Goal: Information Seeking & Learning: Check status

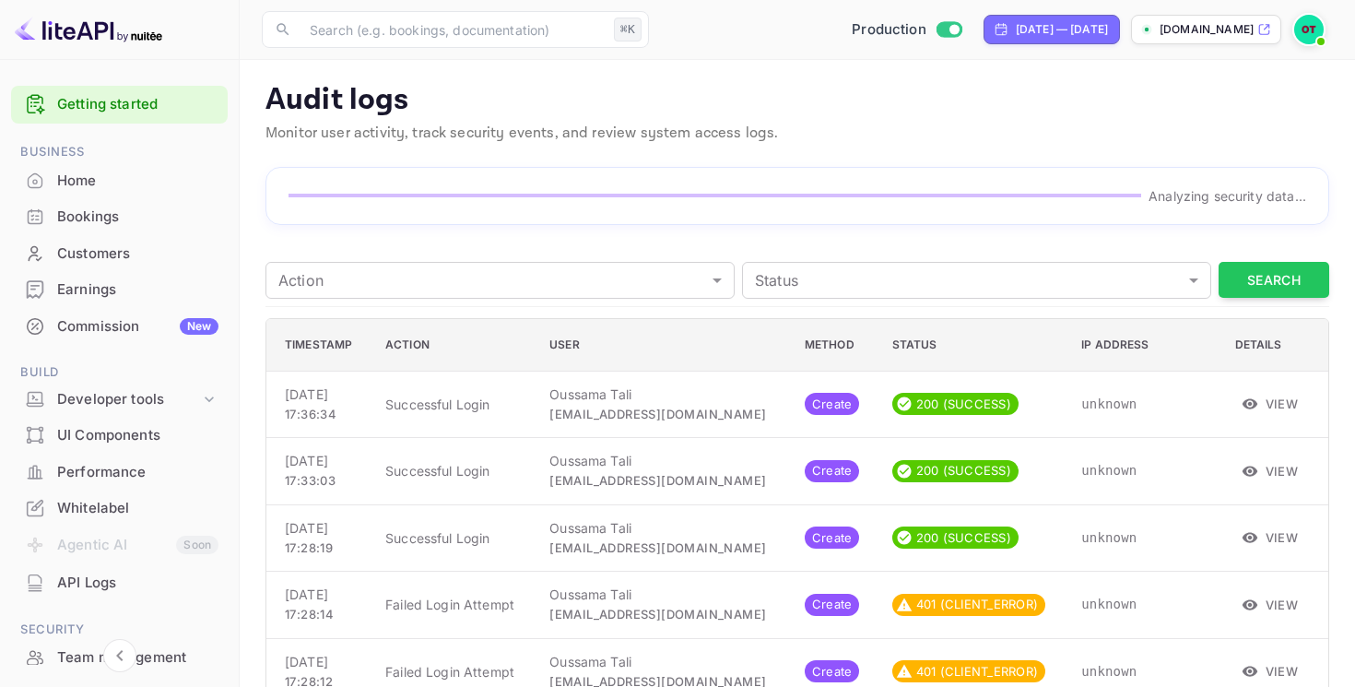
click at [1318, 35] on span at bounding box center [1321, 41] width 18 height 18
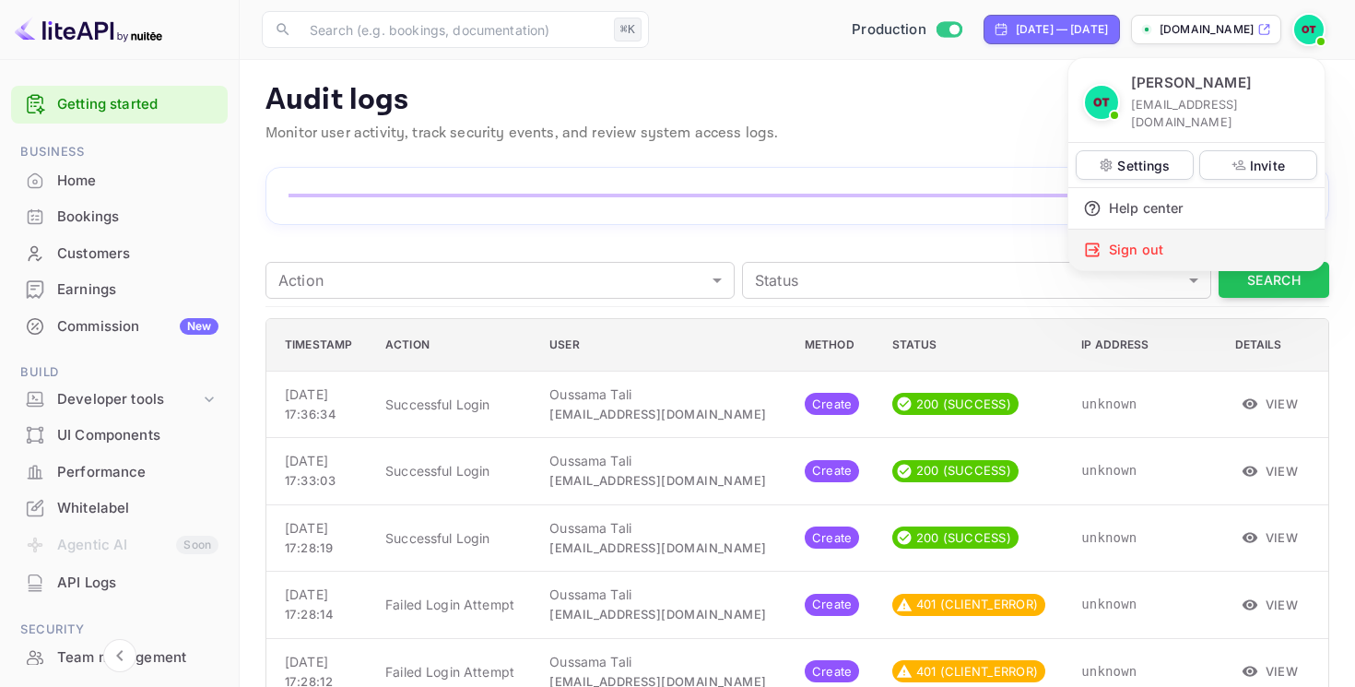
click at [1192, 241] on div "Sign out" at bounding box center [1196, 249] width 256 height 41
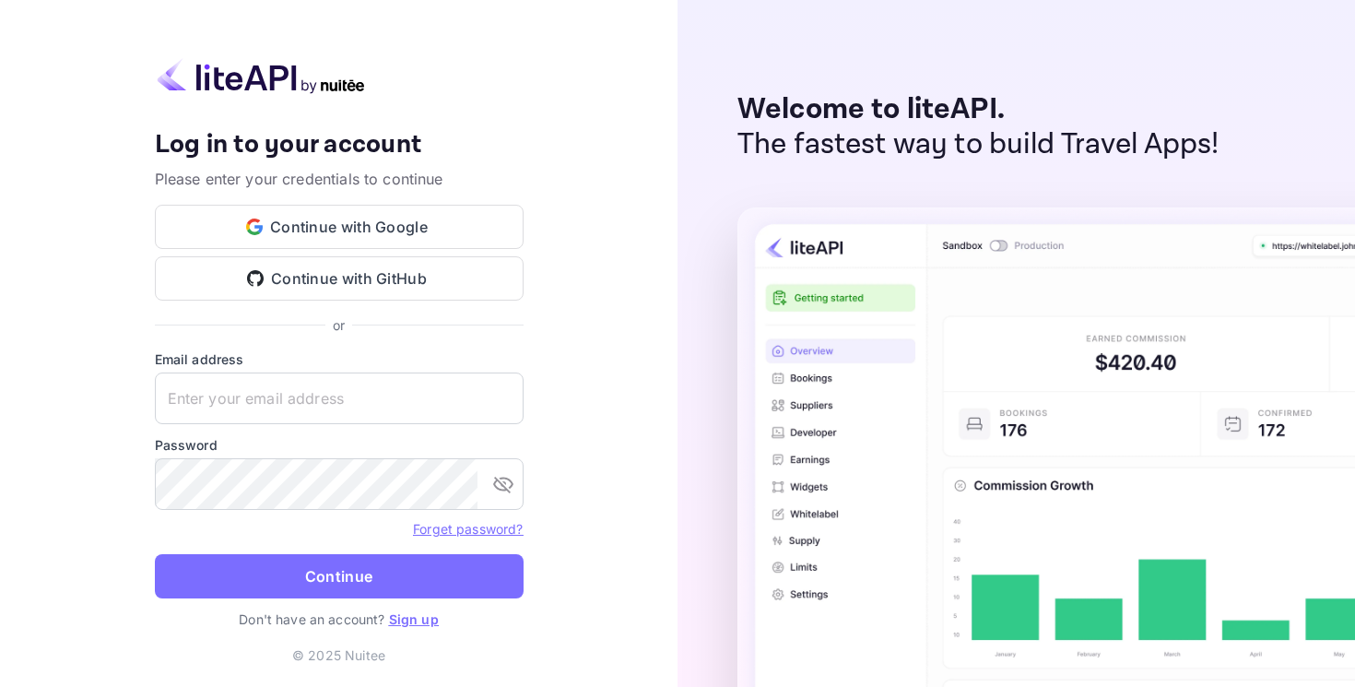
type input "[EMAIL_ADDRESS][DOMAIN_NAME]"
click at [519, 486] on button "toggle password visibility" at bounding box center [503, 483] width 37 height 37
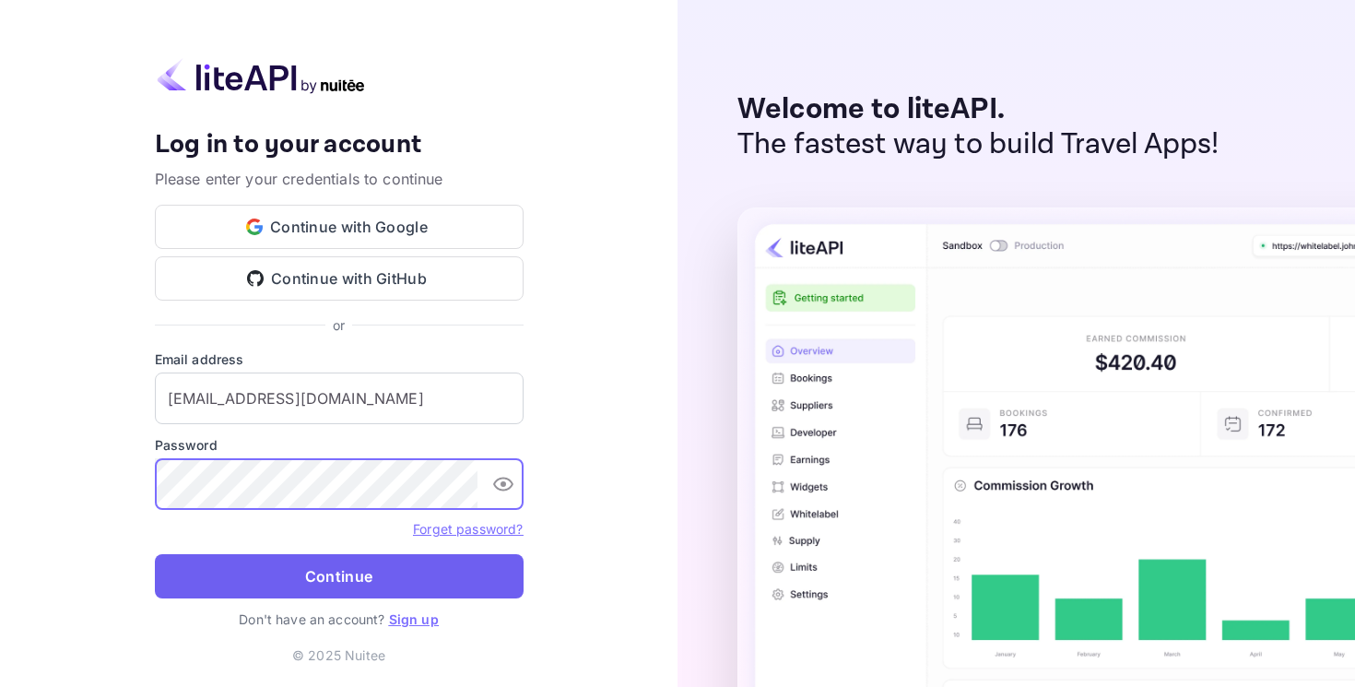
click at [305, 562] on button "Continue" at bounding box center [339, 576] width 369 height 44
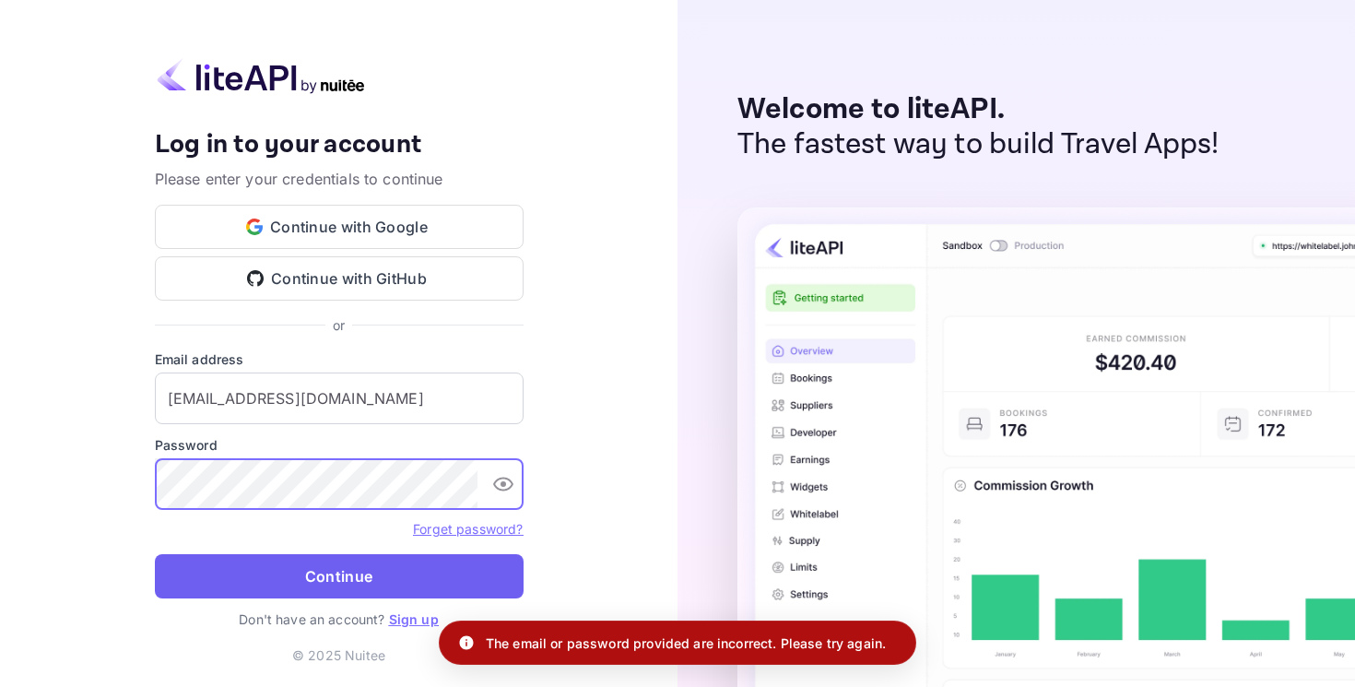
click at [328, 573] on button "Continue" at bounding box center [339, 576] width 369 height 44
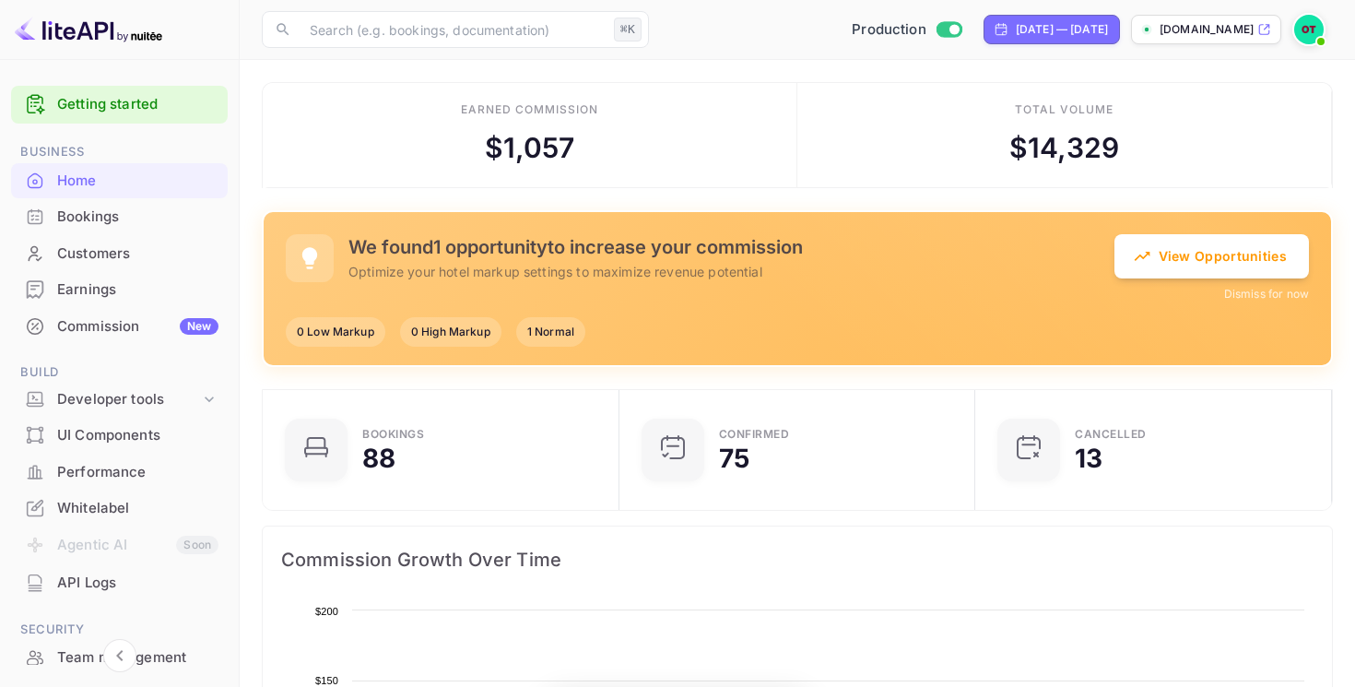
click at [128, 587] on div "API Logs" at bounding box center [137, 582] width 161 height 21
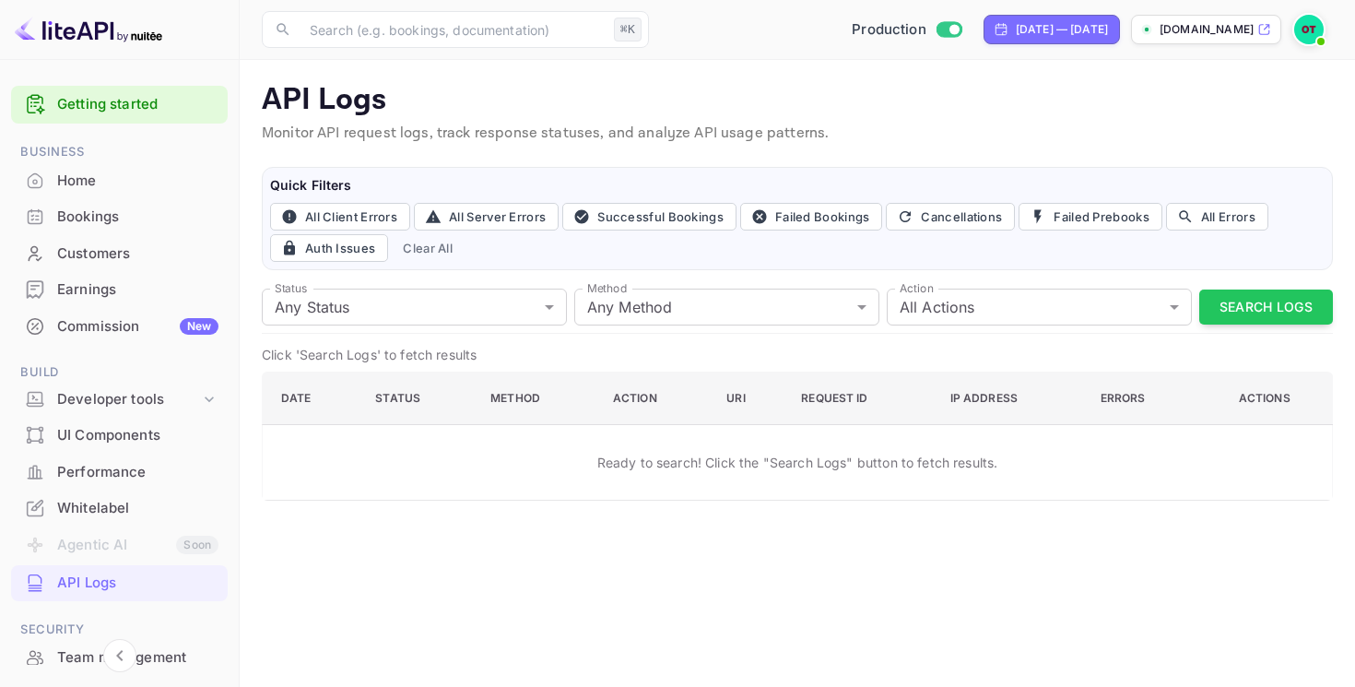
scroll to position [238, 0]
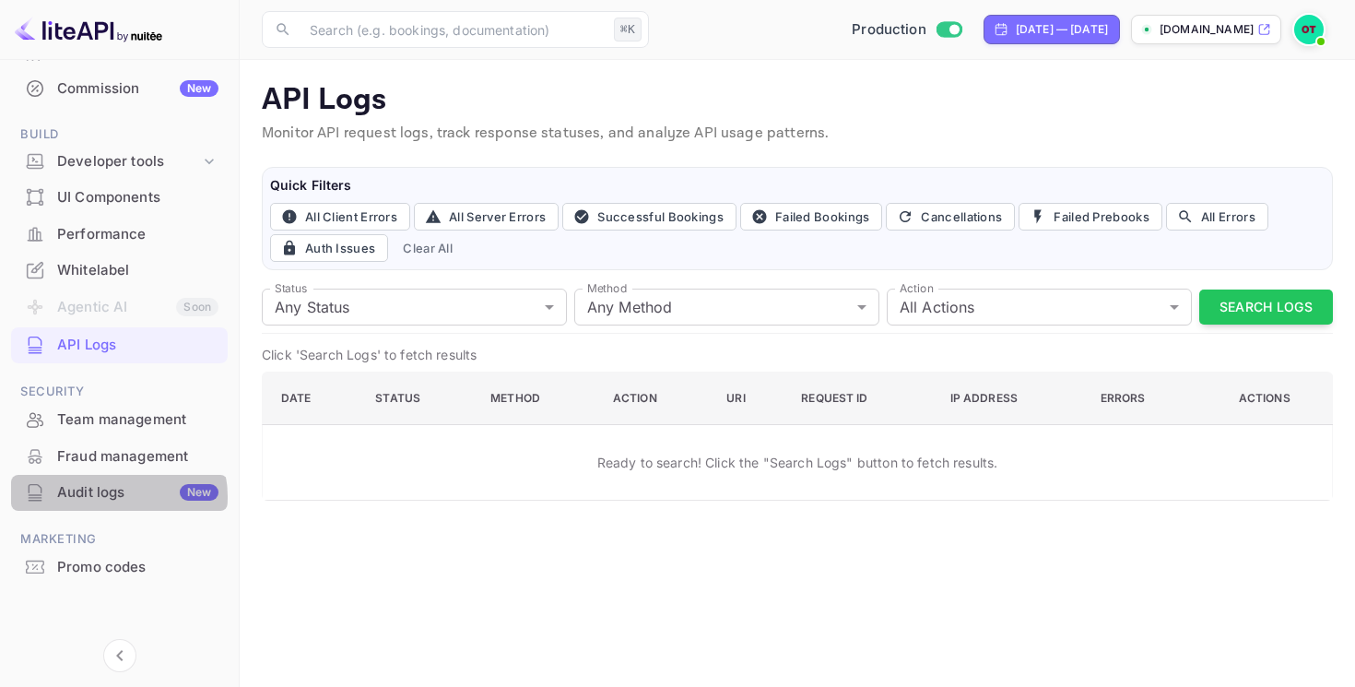
click at [115, 497] on div "Audit logs New" at bounding box center [137, 492] width 161 height 21
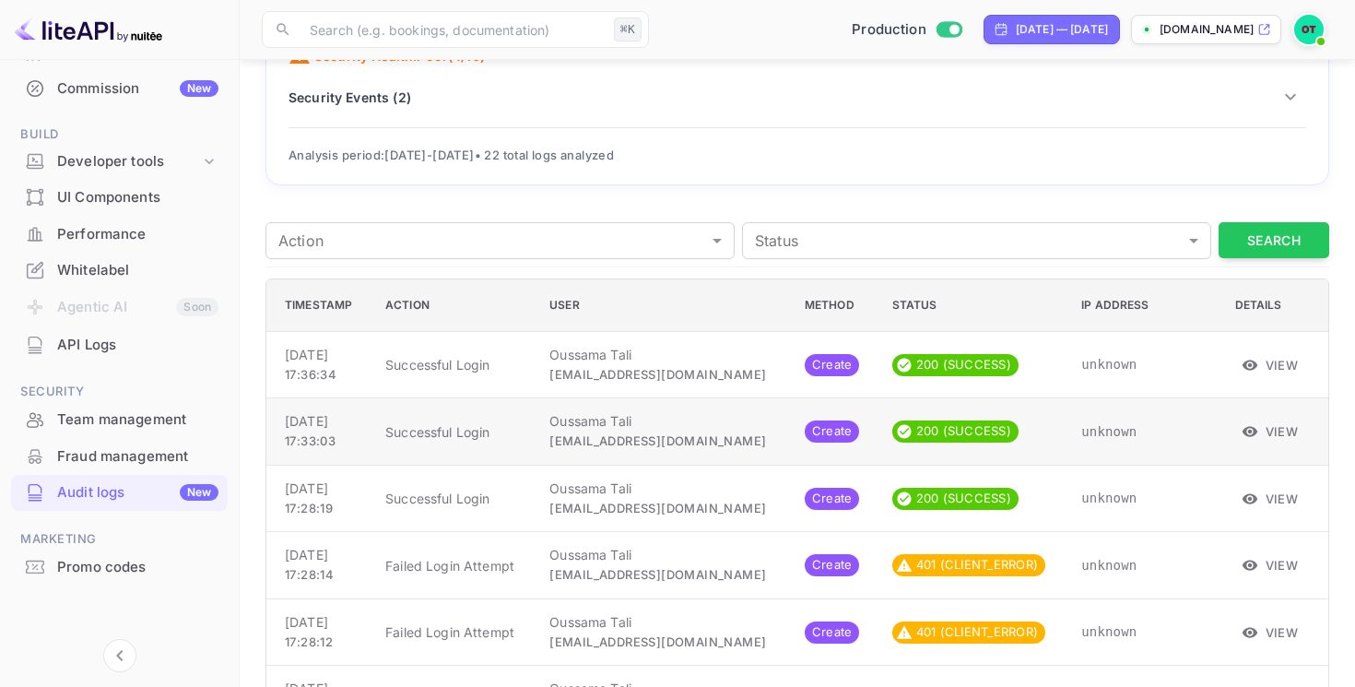
scroll to position [172, 0]
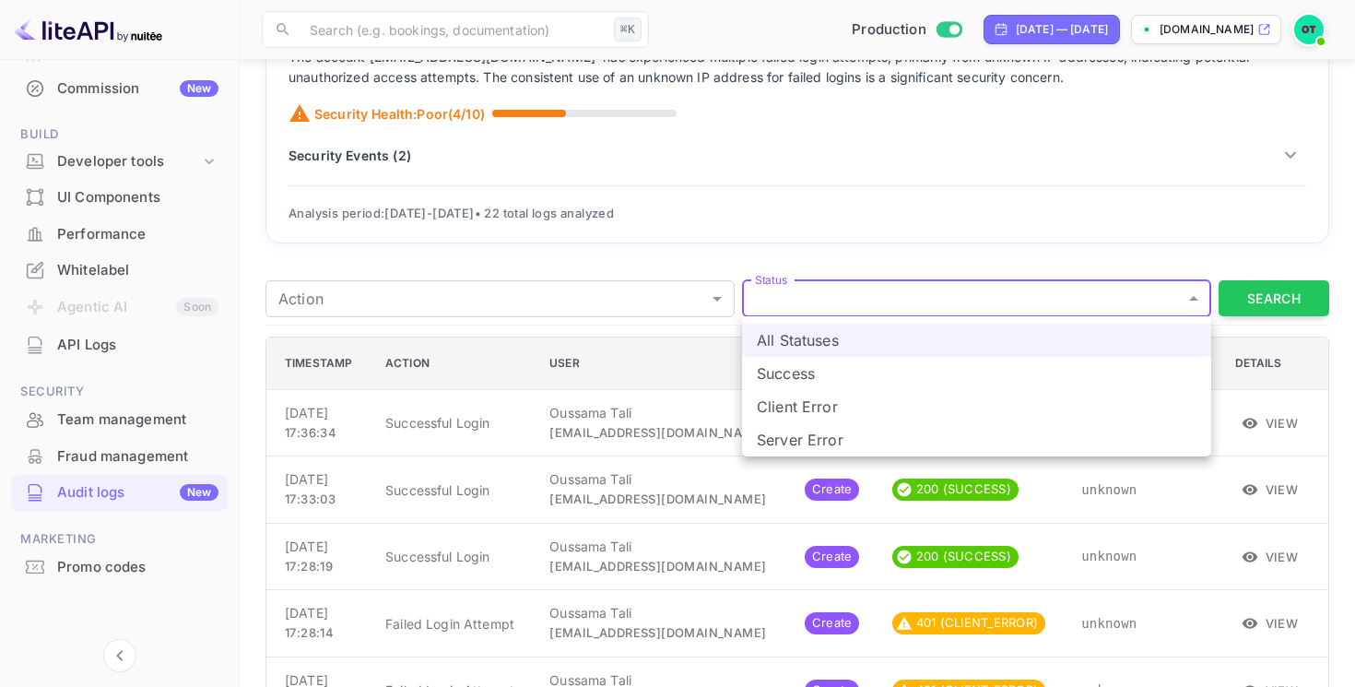
click at [884, 394] on li "Client Error" at bounding box center [976, 406] width 469 height 33
type input "CLIENT_ERROR"
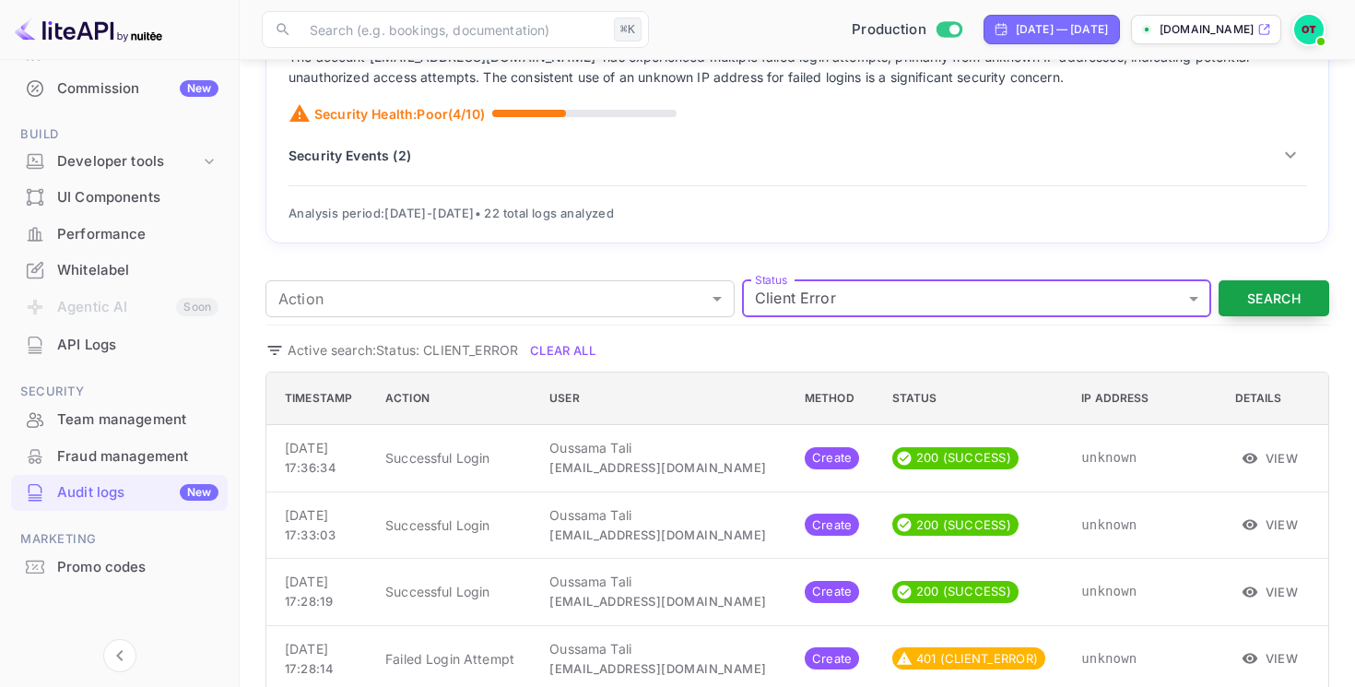
click at [1260, 307] on button "Search" at bounding box center [1273, 298] width 111 height 36
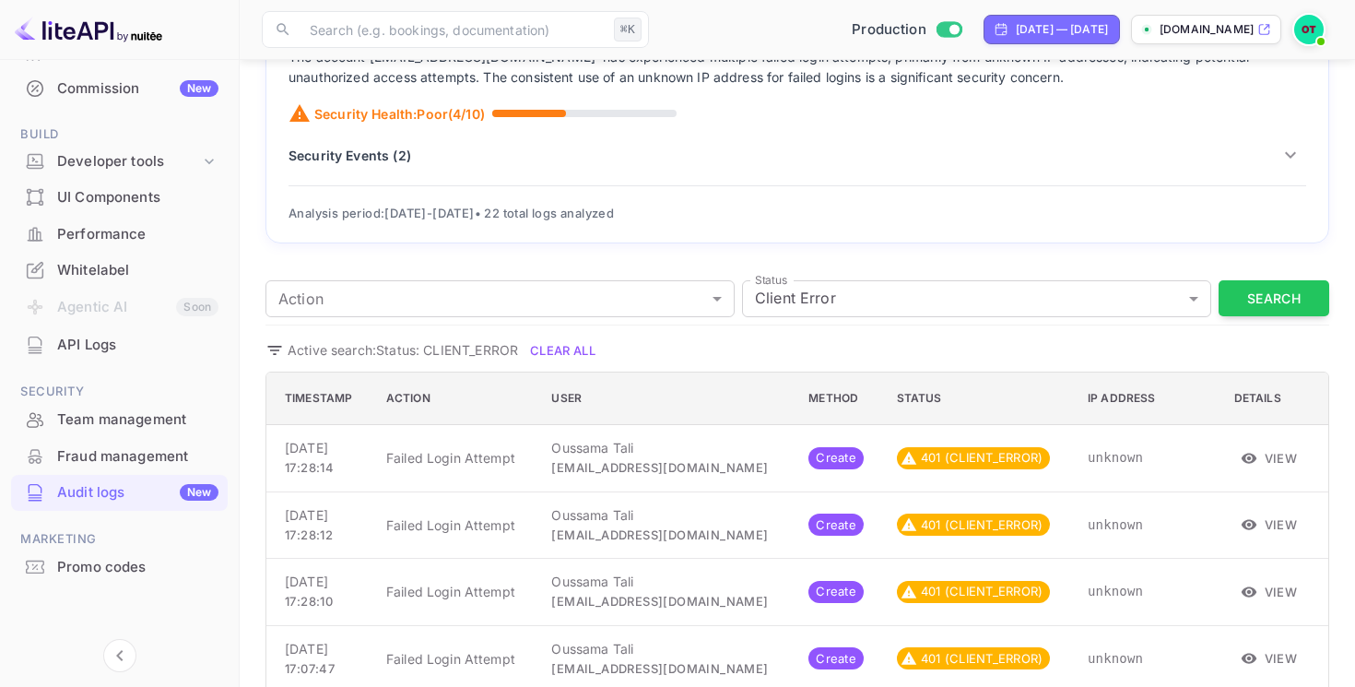
scroll to position [461, 0]
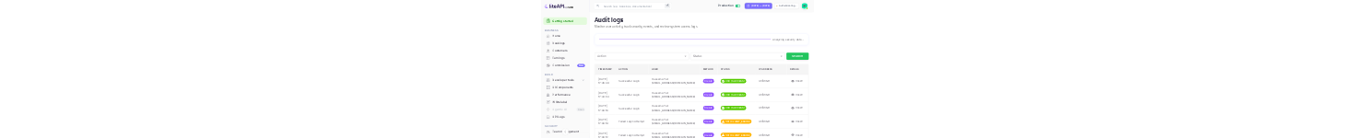
scroll to position [461, 0]
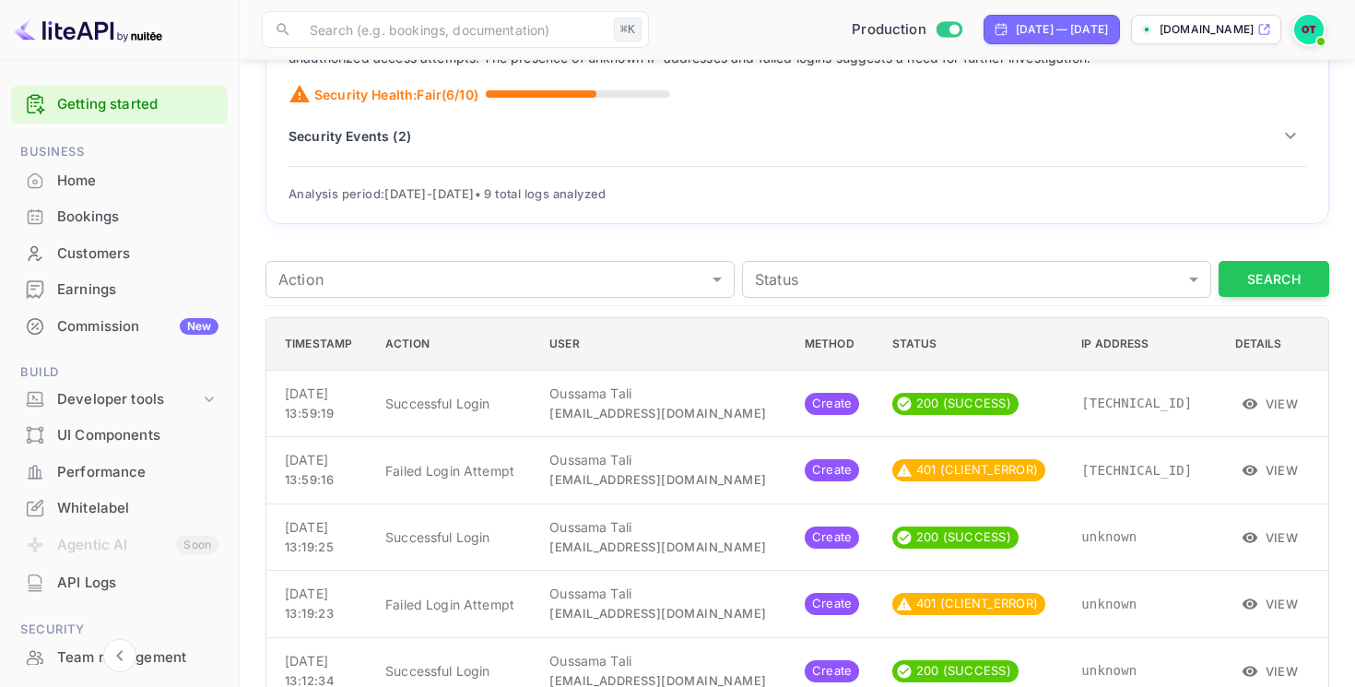
scroll to position [190, 0]
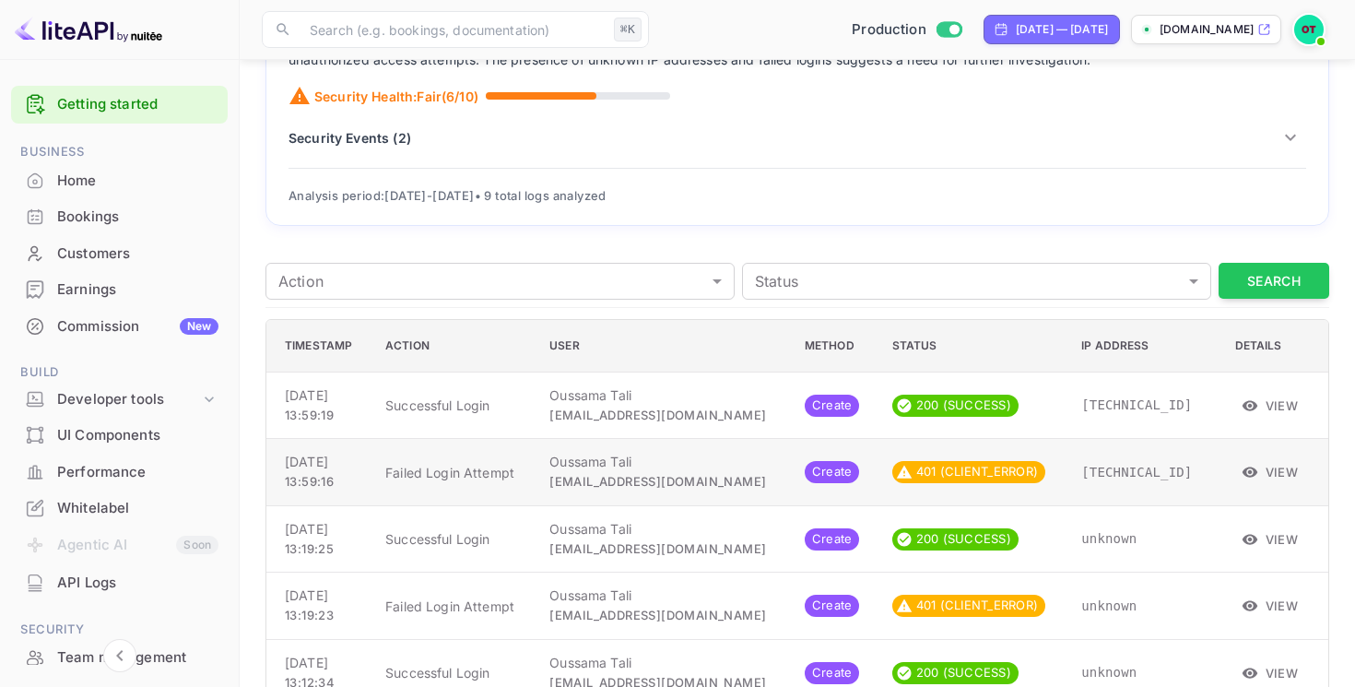
click at [1264, 467] on button "View" at bounding box center [1270, 472] width 71 height 28
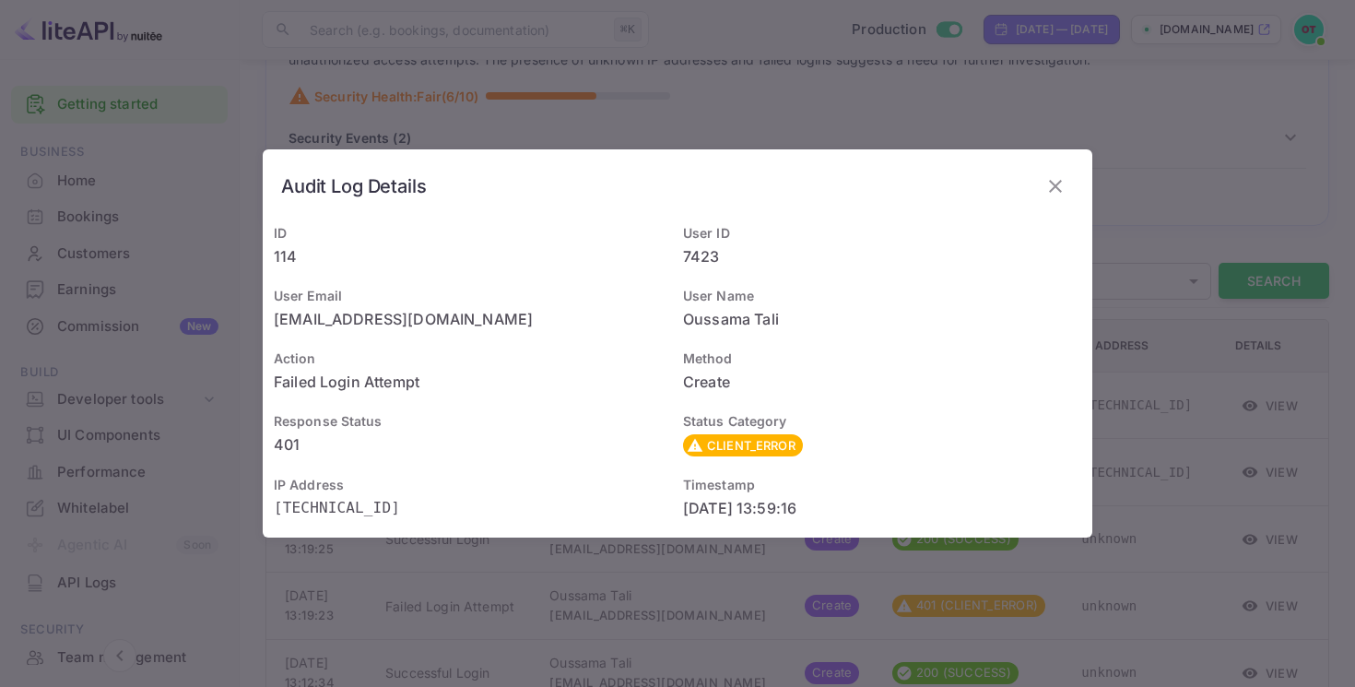
click at [1251, 407] on div "Audit Log Details ID 114 User ID 7423 User Email billing@hotelprive.net User Na…" at bounding box center [677, 343] width 1355 height 687
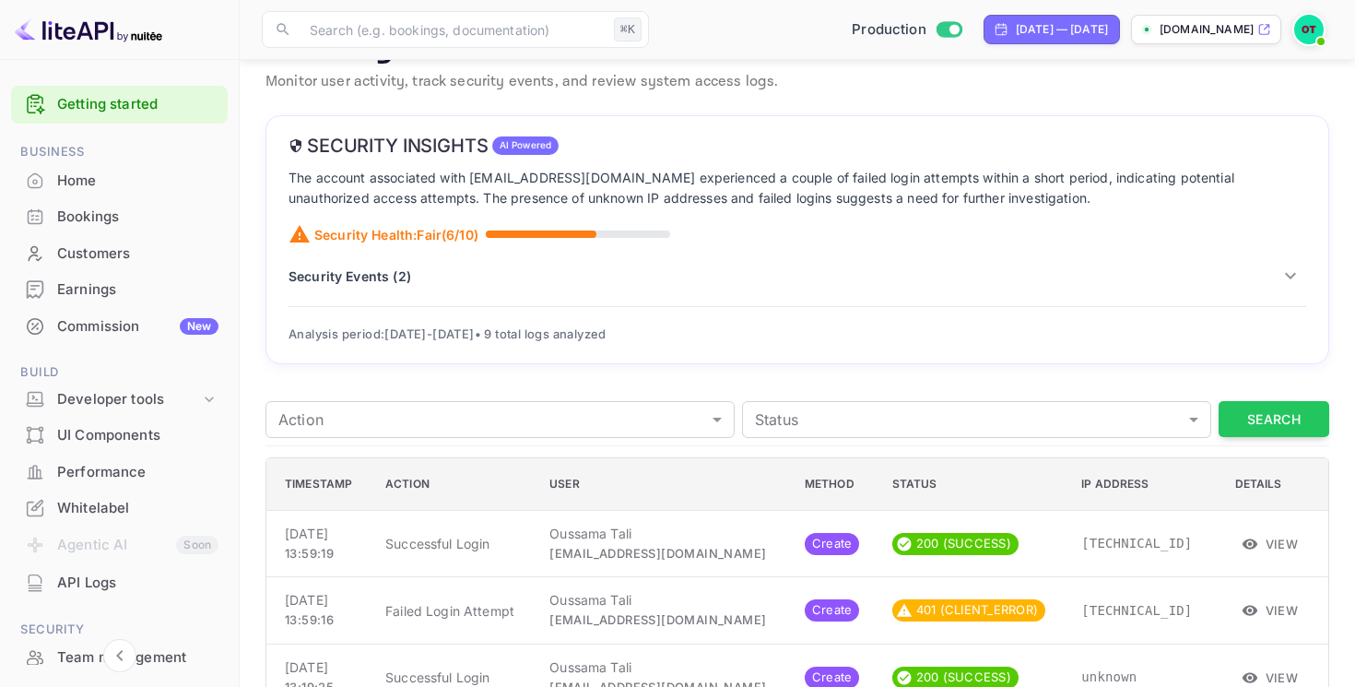
scroll to position [0, 0]
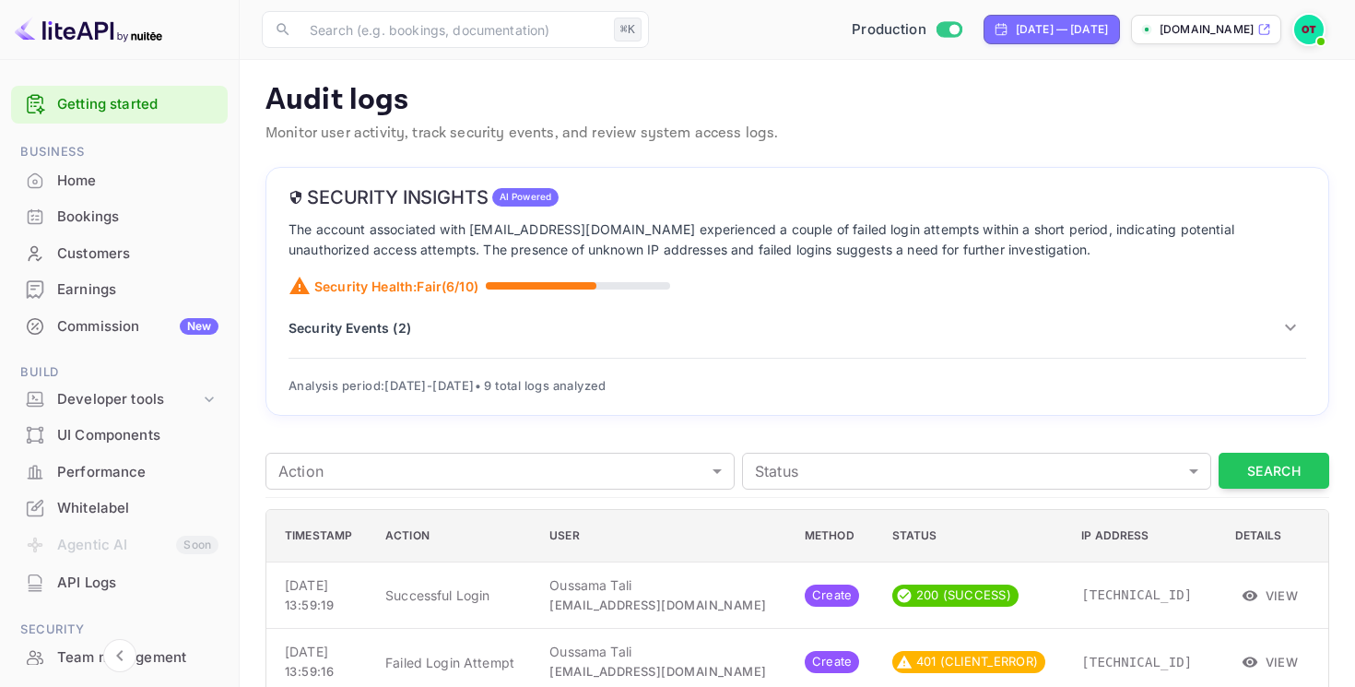
click at [386, 323] on p "Security Events ( 2 )" at bounding box center [349, 327] width 123 height 19
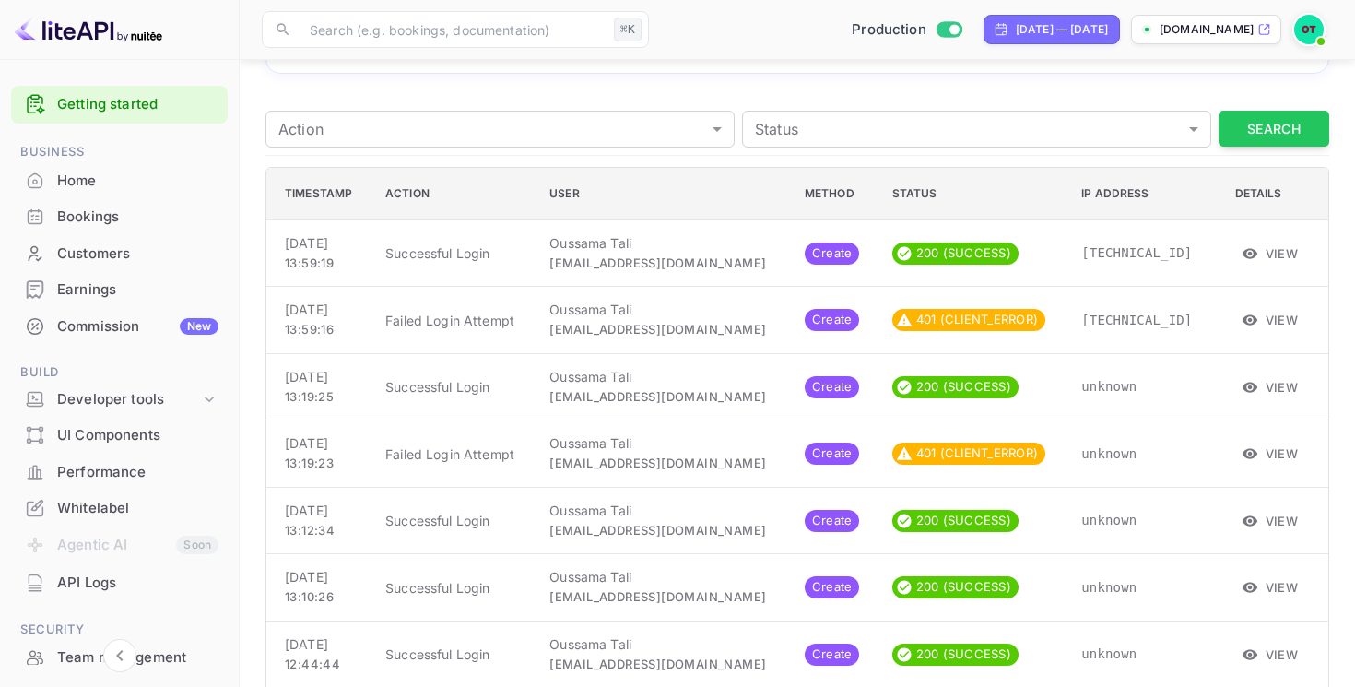
scroll to position [686, 0]
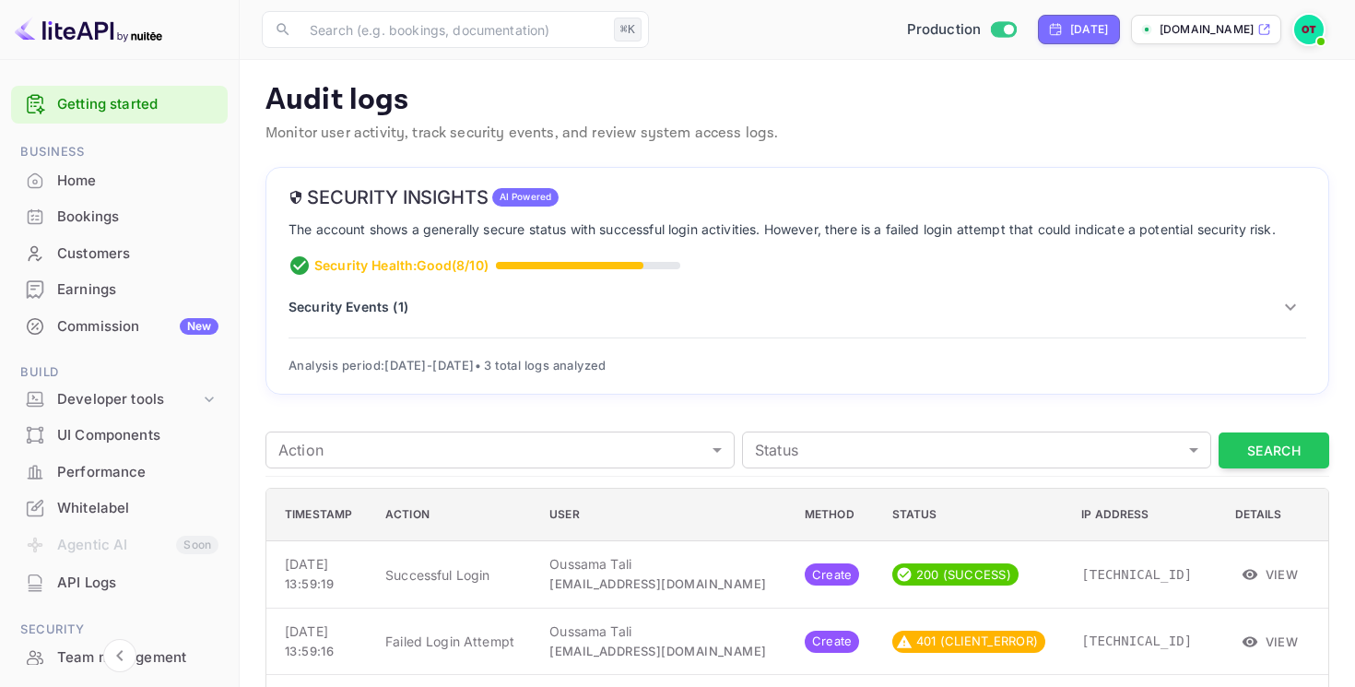
scroll to position [76, 0]
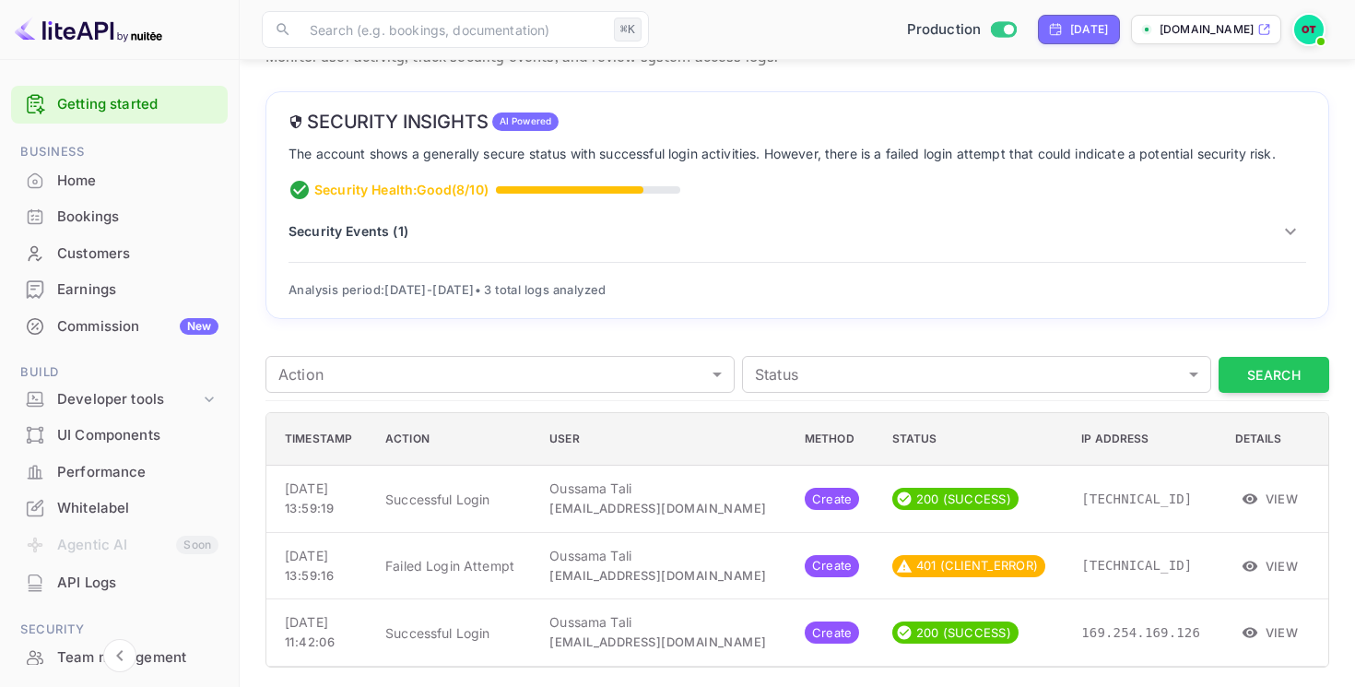
click at [335, 220] on div "Security Events ( 1 )" at bounding box center [797, 231] width 1018 height 31
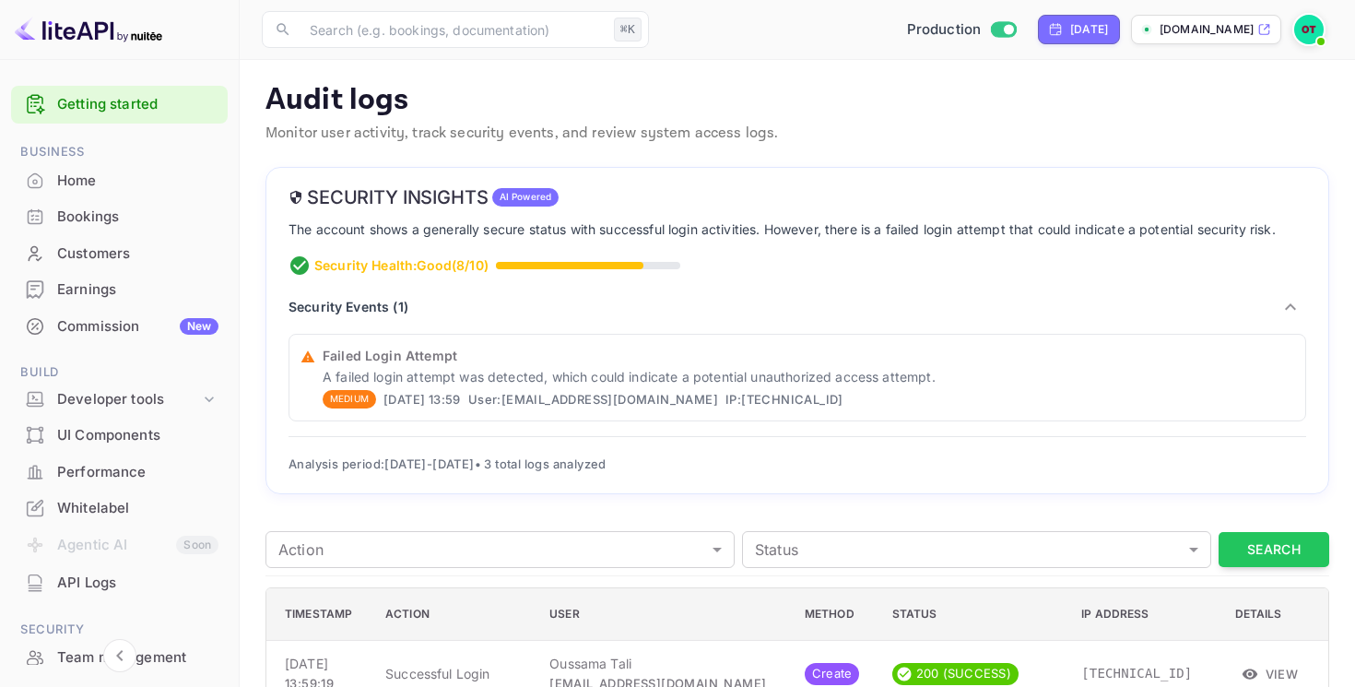
scroll to position [174, 0]
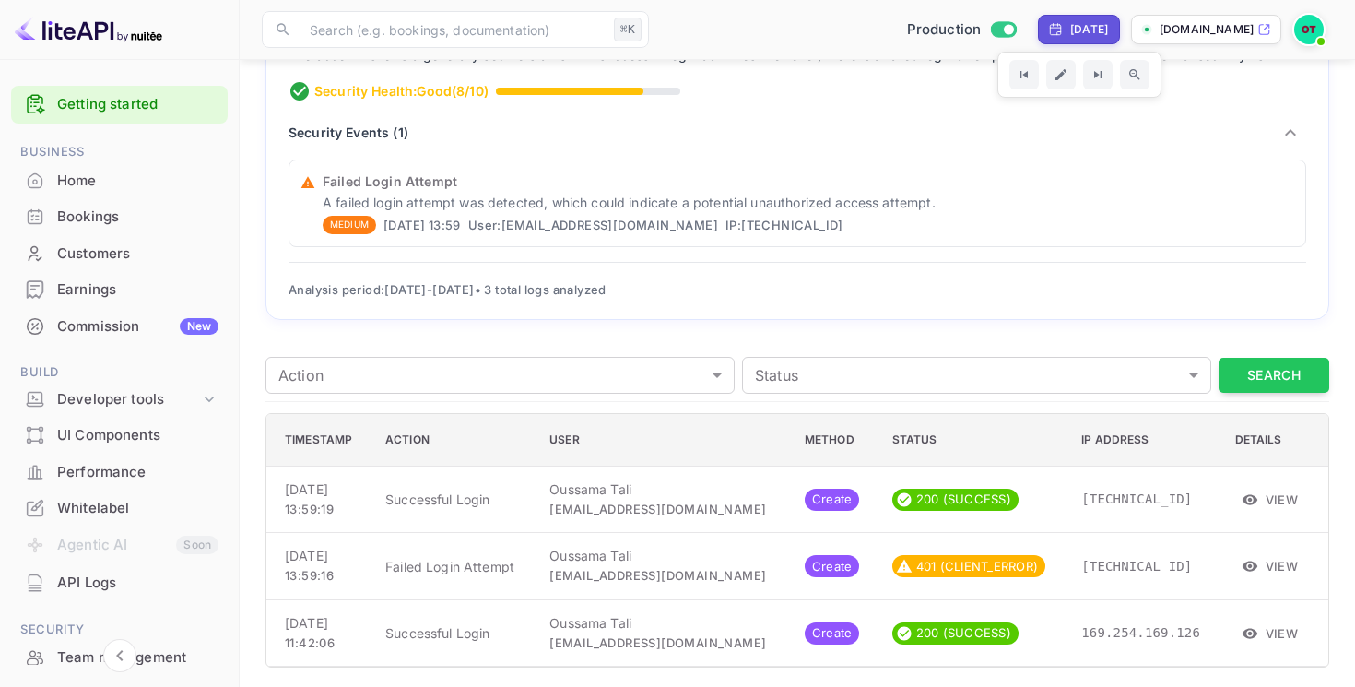
click at [1098, 32] on div "Today" at bounding box center [1089, 29] width 38 height 17
select select "8"
select select "2025"
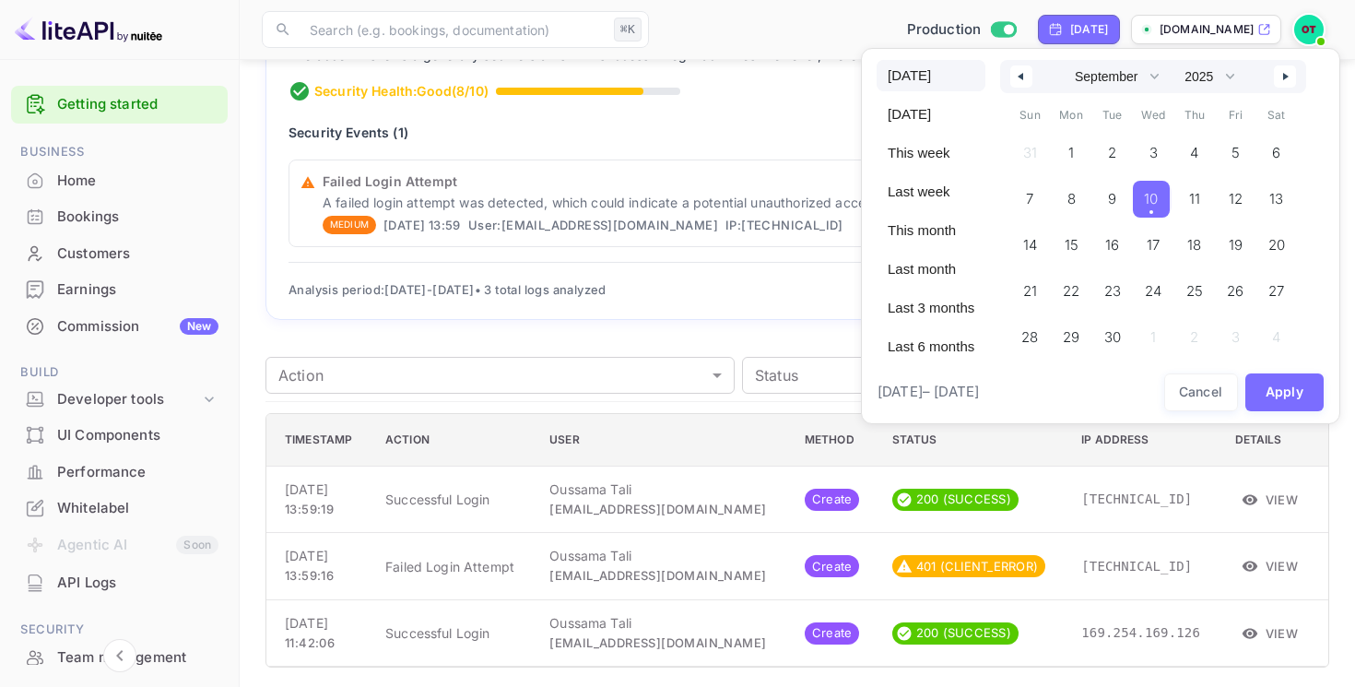
click at [833, 96] on div at bounding box center [677, 343] width 1355 height 687
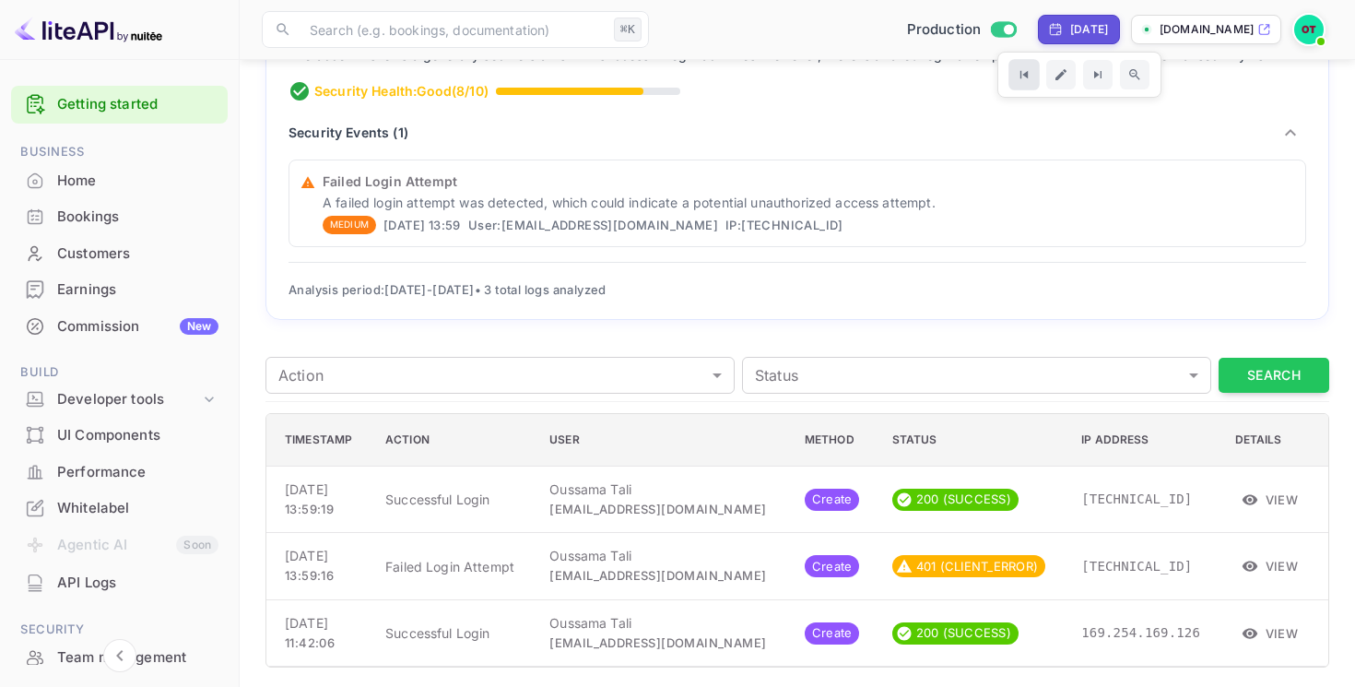
click at [1031, 71] on icon "Go to previous time period" at bounding box center [1024, 75] width 16 height 16
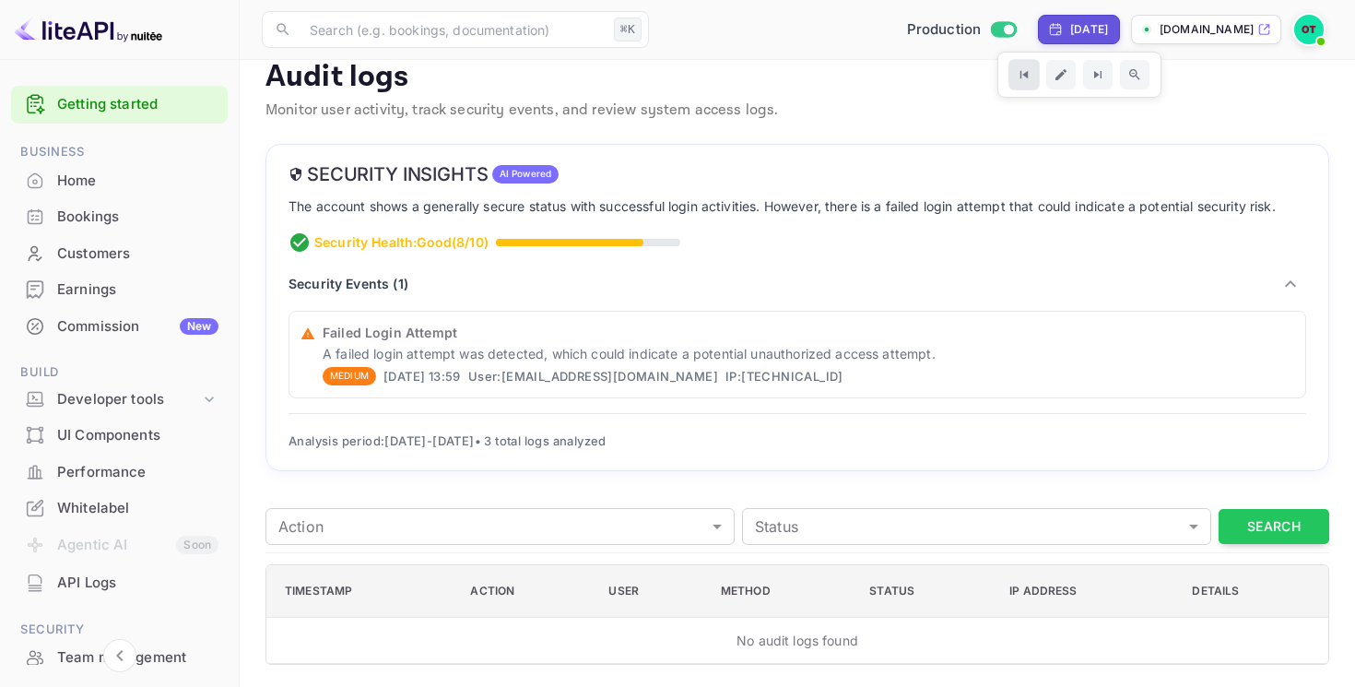
scroll to position [23, 0]
click at [1100, 73] on icon "Go to next time period" at bounding box center [1096, 74] width 7 height 7
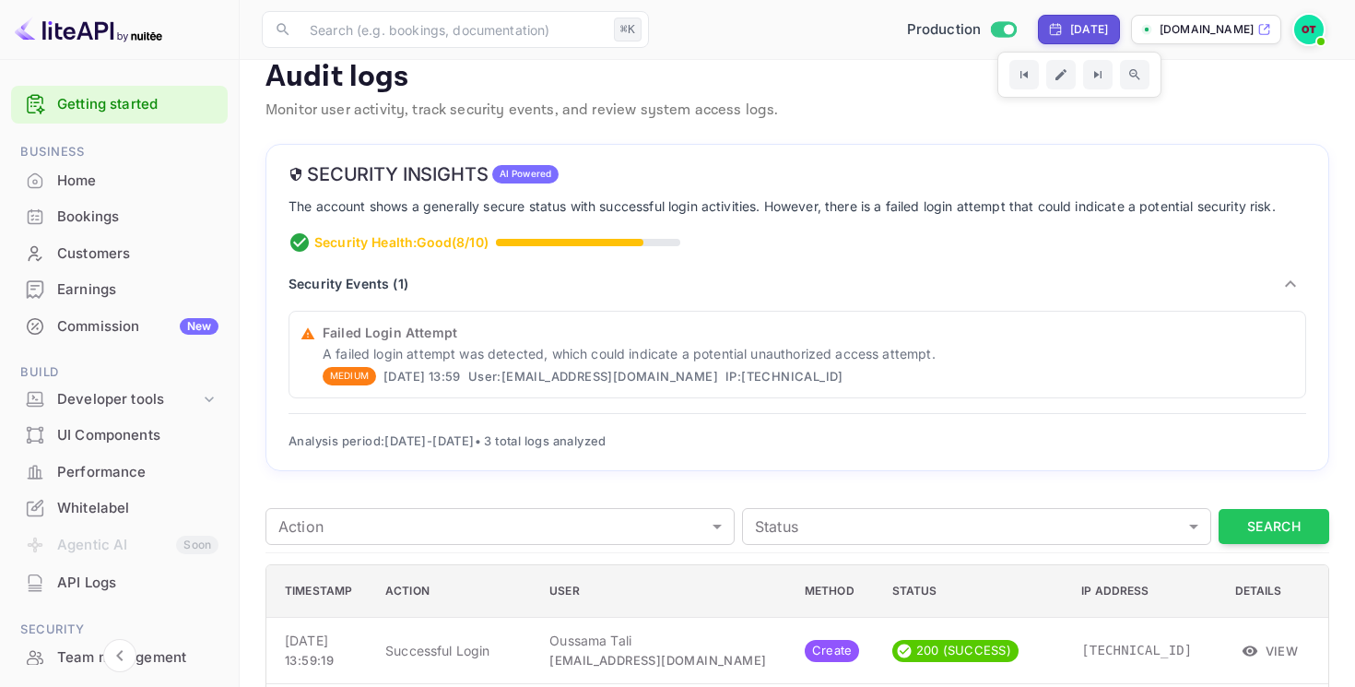
click at [1005, 214] on p "The account shows a generally secure status with successful login activities. H…" at bounding box center [797, 206] width 1018 height 20
